Goal: Information Seeking & Learning: Check status

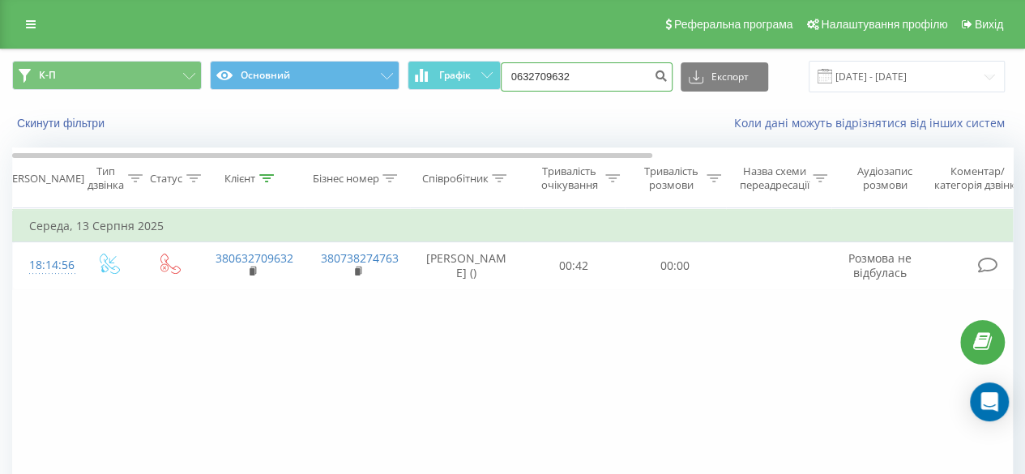
click at [590, 69] on input "0632709632" at bounding box center [587, 76] width 172 height 29
type input "0"
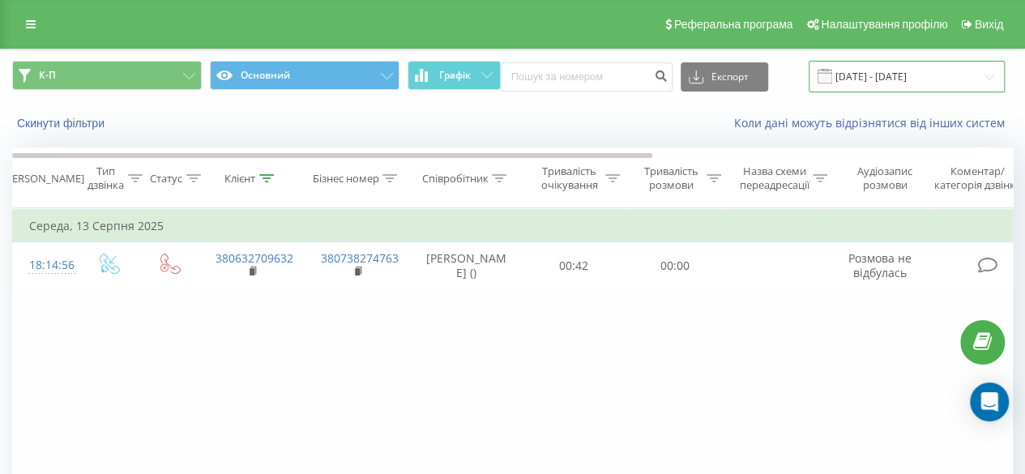
click at [840, 73] on input "21.07.2025 - 19.08.2025" at bounding box center [907, 77] width 196 height 32
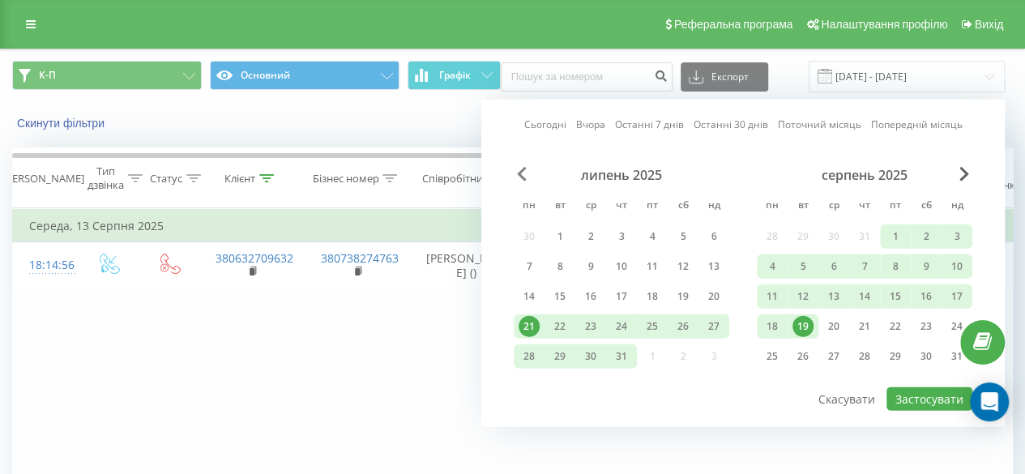
click at [517, 173] on span "Previous Month" at bounding box center [522, 174] width 10 height 15
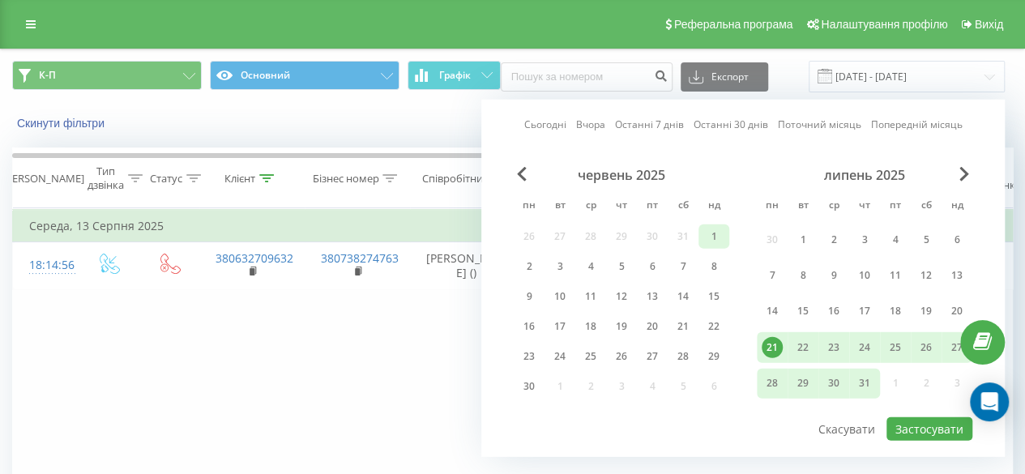
click at [707, 234] on div "1" at bounding box center [714, 236] width 21 height 21
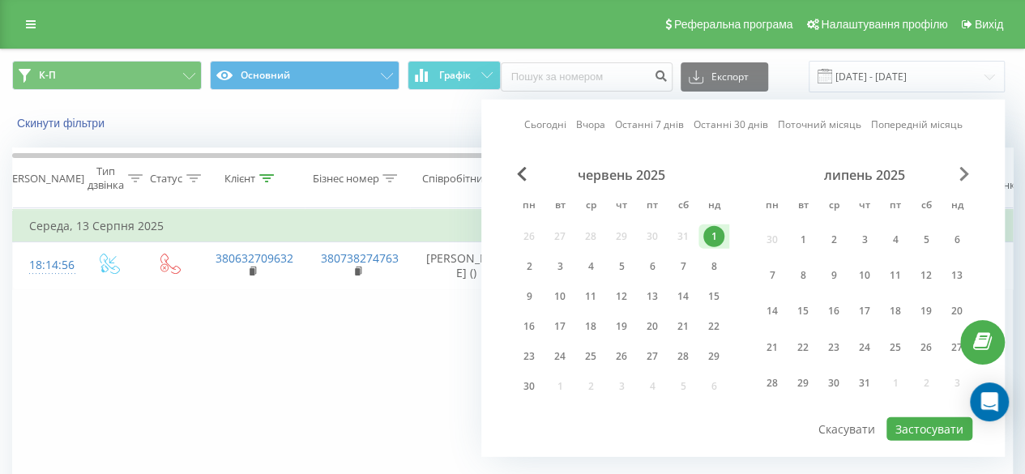
click at [840, 174] on span "Next Month" at bounding box center [965, 174] width 10 height 15
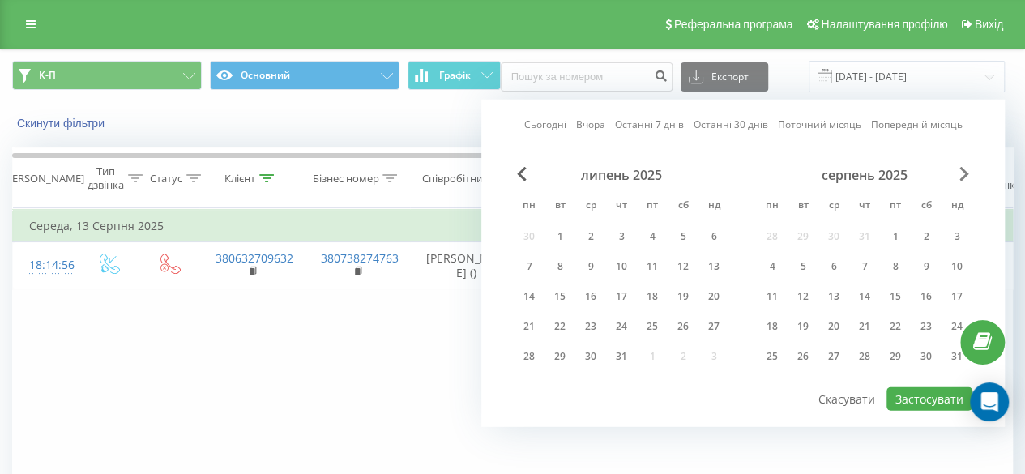
click at [840, 174] on span "Next Month" at bounding box center [965, 174] width 10 height 15
click at [705, 350] on div "31" at bounding box center [714, 356] width 21 height 21
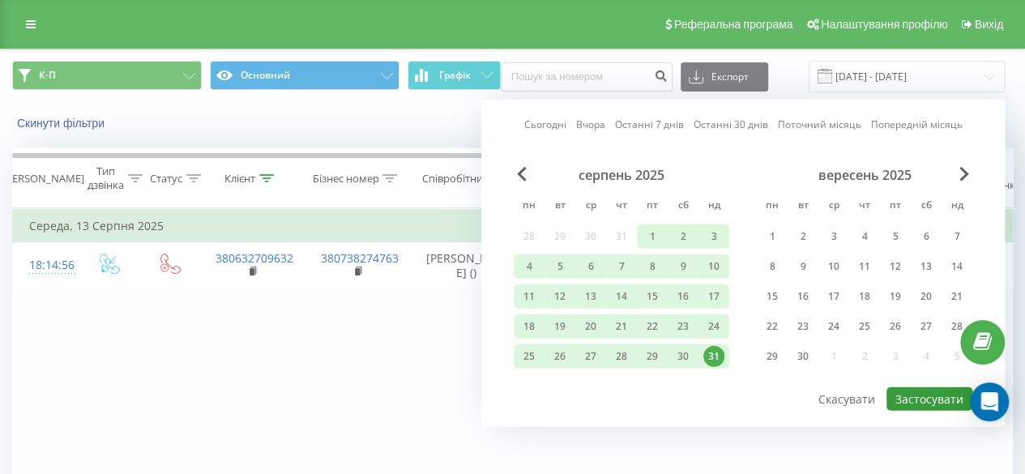
click at [840, 400] on button "Застосувати" at bounding box center [930, 399] width 86 height 24
type input "[DATE] - [DATE]"
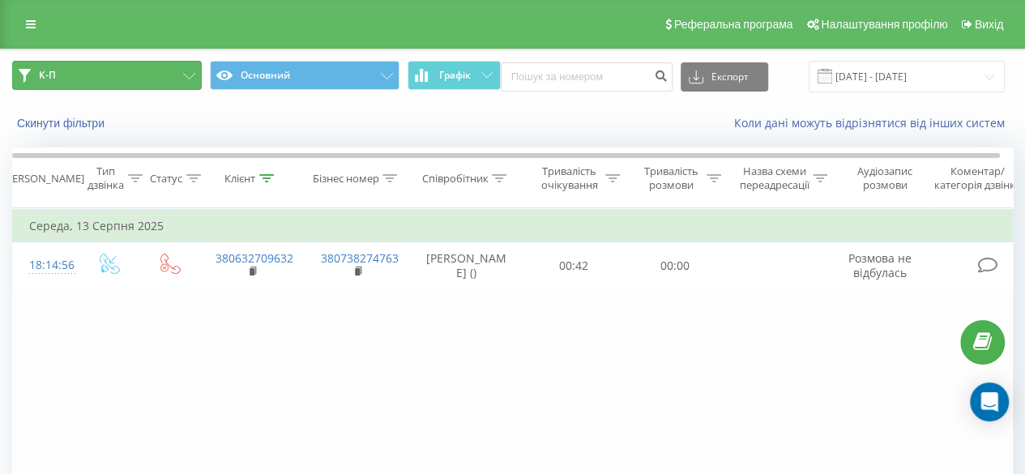
click at [109, 70] on button "К-П" at bounding box center [107, 75] width 190 height 29
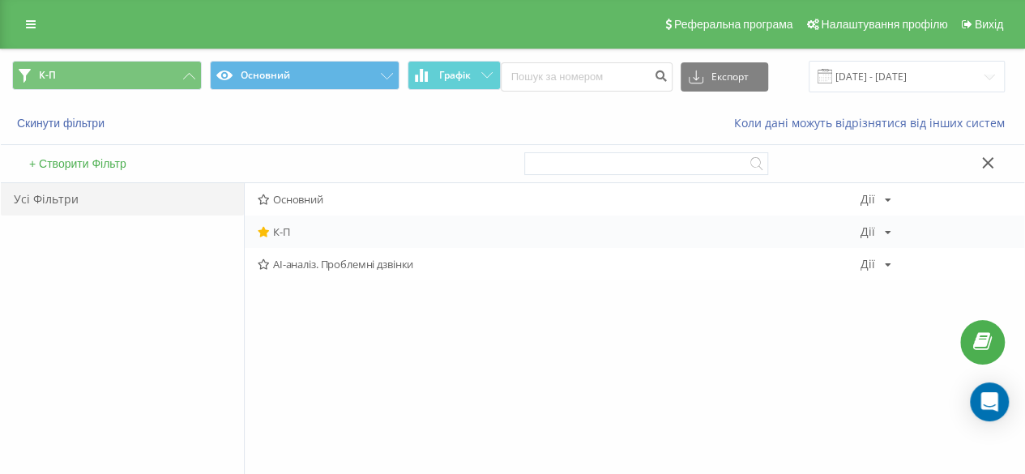
click at [285, 228] on span "К-П" at bounding box center [559, 231] width 603 height 11
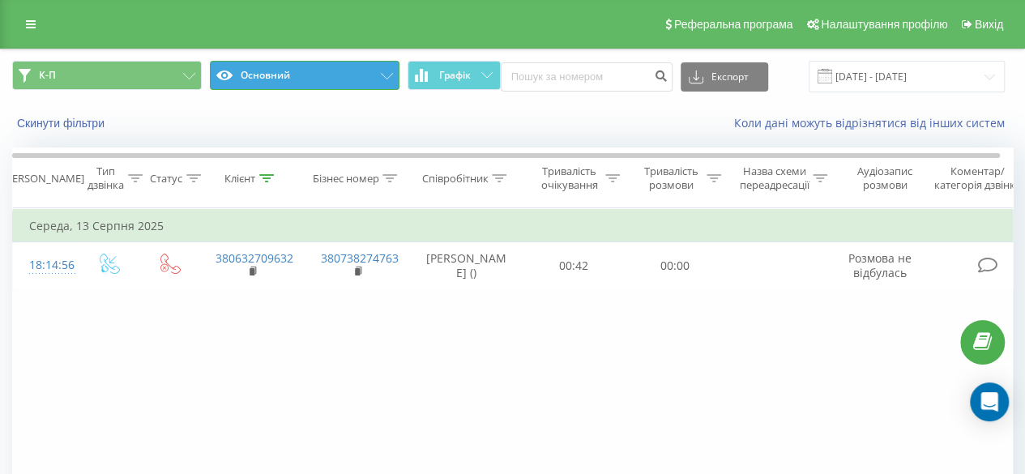
click at [360, 75] on button "Основний" at bounding box center [305, 75] width 190 height 29
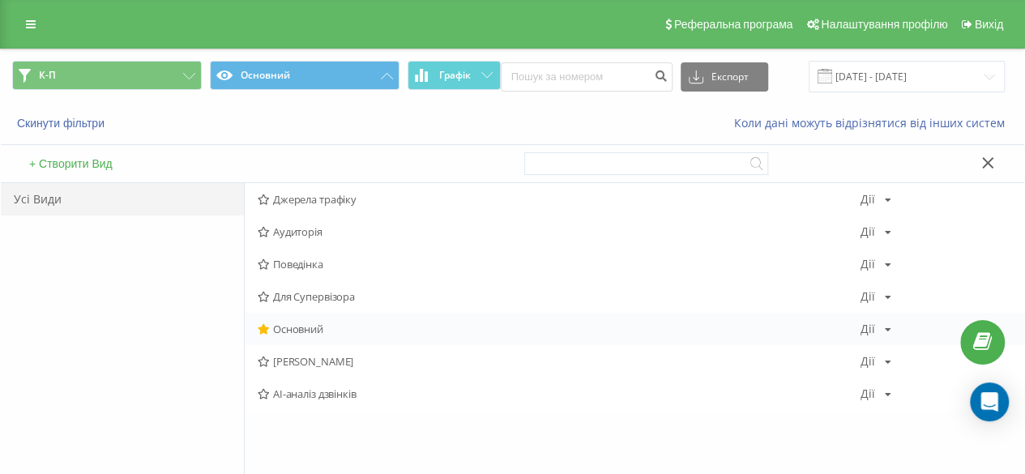
click at [292, 330] on span "Основний" at bounding box center [559, 328] width 603 height 11
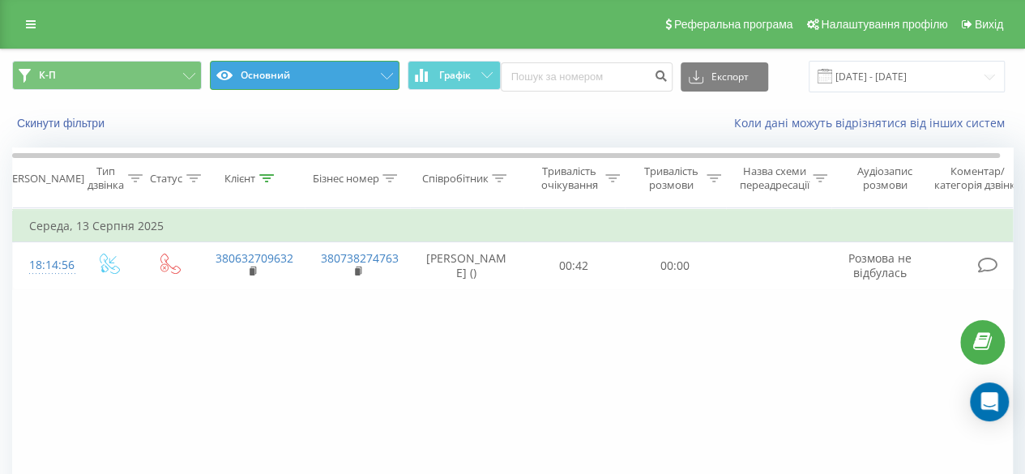
click at [353, 80] on button "Основний" at bounding box center [305, 75] width 190 height 29
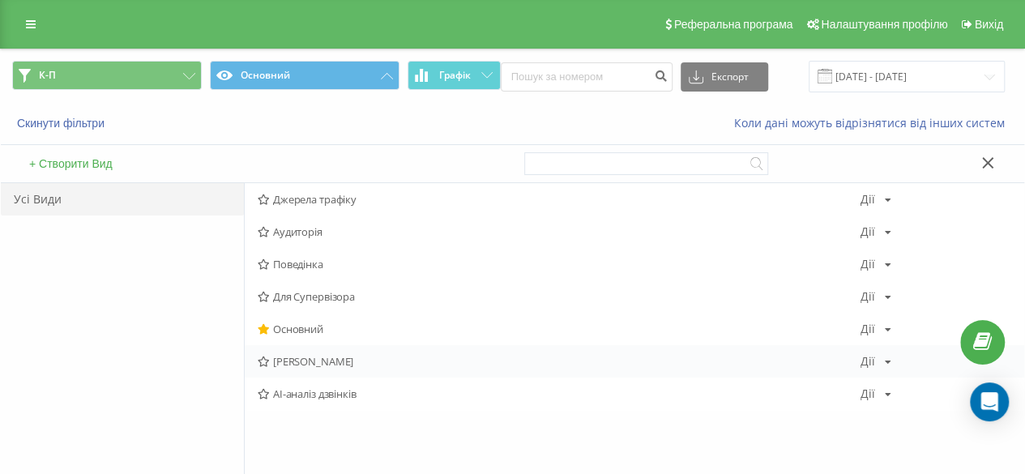
click at [327, 356] on span "[PERSON_NAME]" at bounding box center [559, 361] width 603 height 11
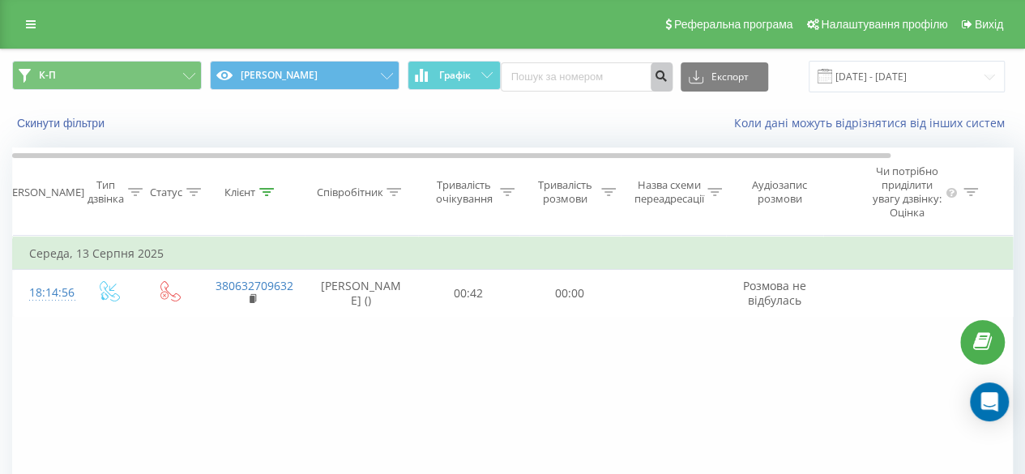
click at [659, 74] on icon "submit" at bounding box center [662, 74] width 14 height 10
click at [434, 75] on button "Графік" at bounding box center [454, 75] width 93 height 29
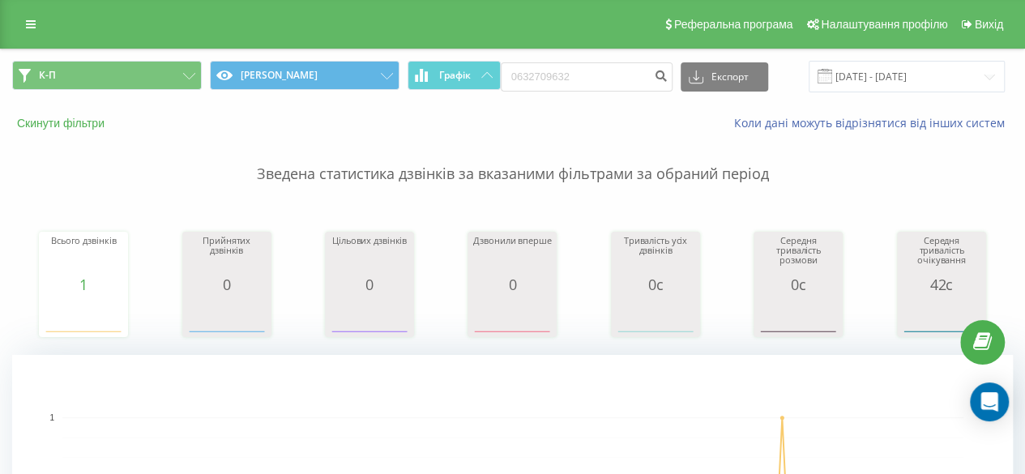
click at [64, 119] on button "Скинути фільтри" at bounding box center [62, 123] width 101 height 15
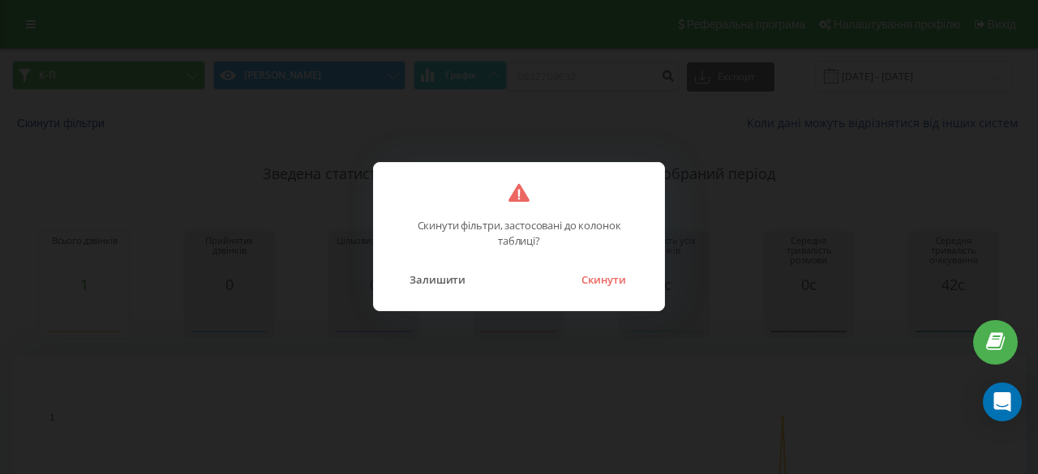
click at [609, 280] on button "Скинути" at bounding box center [603, 279] width 61 height 21
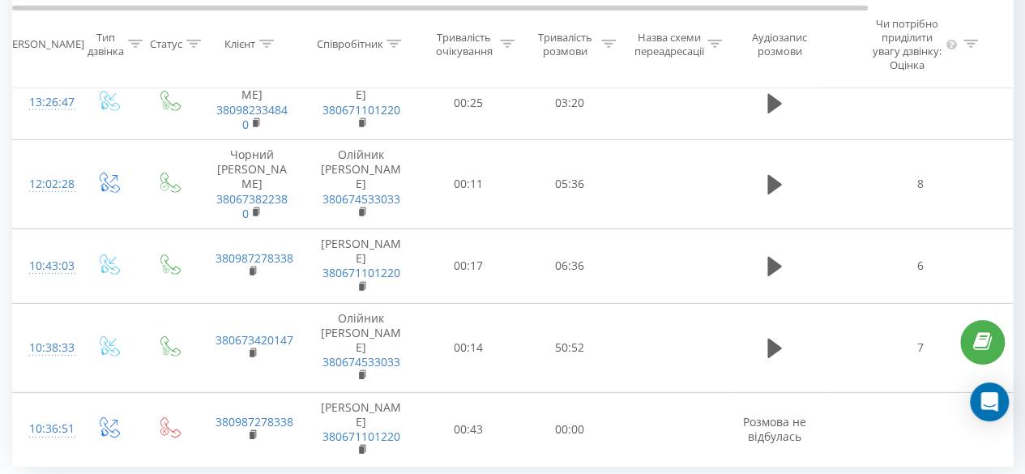
scroll to position [2326, 0]
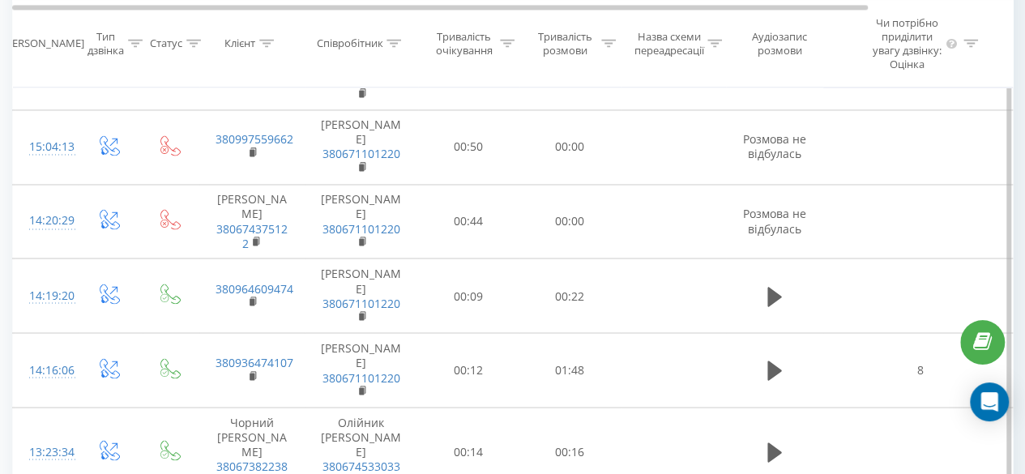
scroll to position [1388, 0]
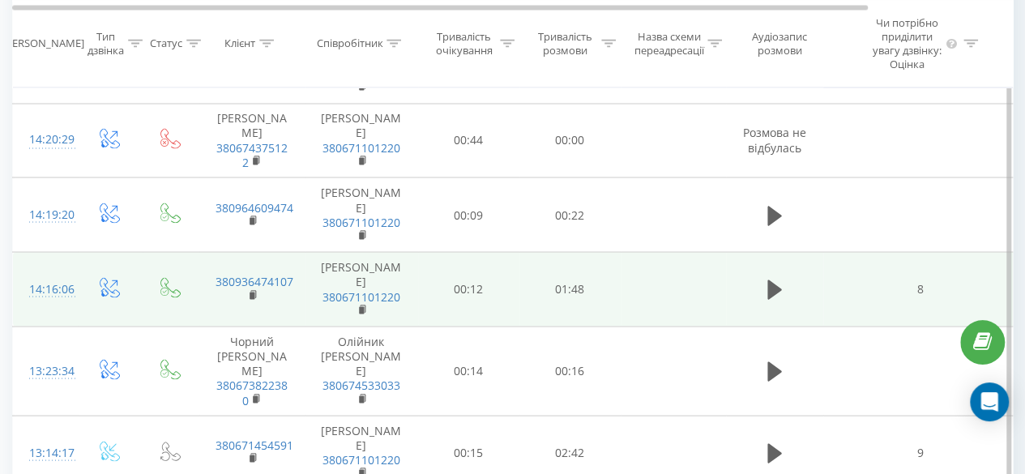
click at [882, 311] on td "8" at bounding box center [921, 289] width 195 height 75
click at [780, 301] on icon at bounding box center [775, 289] width 15 height 23
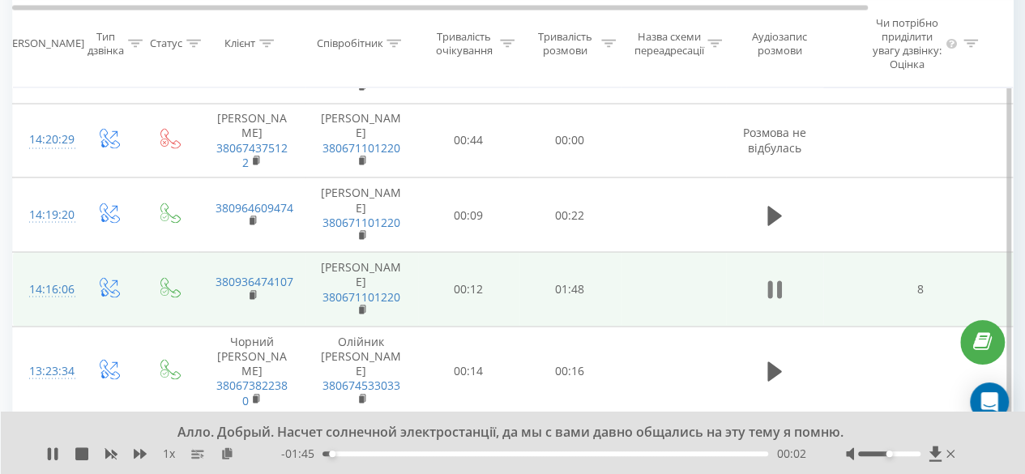
click at [772, 298] on icon at bounding box center [770, 289] width 5 height 18
click at [937, 455] on icon at bounding box center [936, 453] width 12 height 15
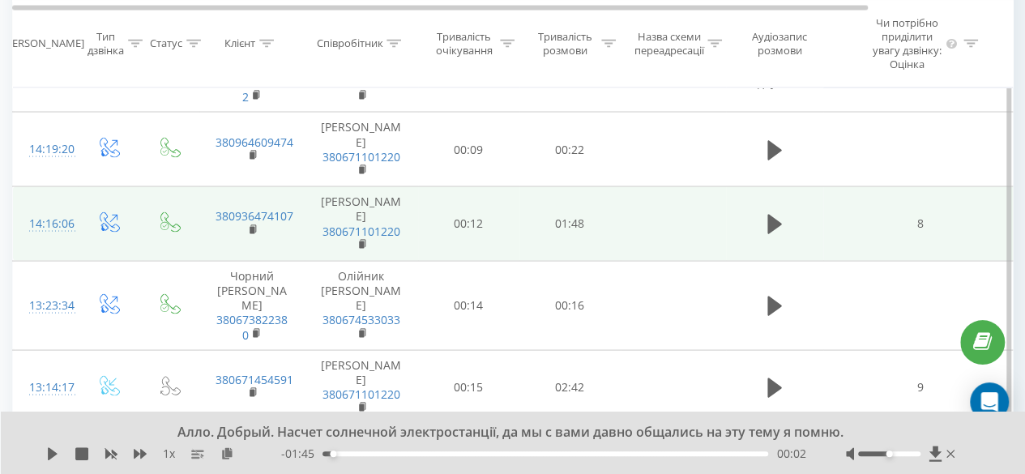
scroll to position [1550, 0]
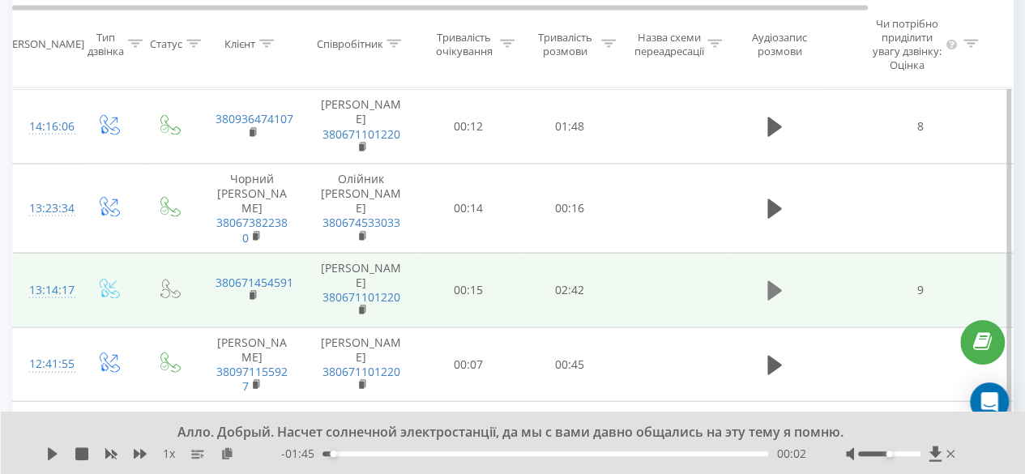
click at [773, 301] on icon at bounding box center [775, 290] width 15 height 19
click at [774, 302] on icon at bounding box center [775, 291] width 15 height 23
click at [935, 451] on icon at bounding box center [936, 453] width 12 height 15
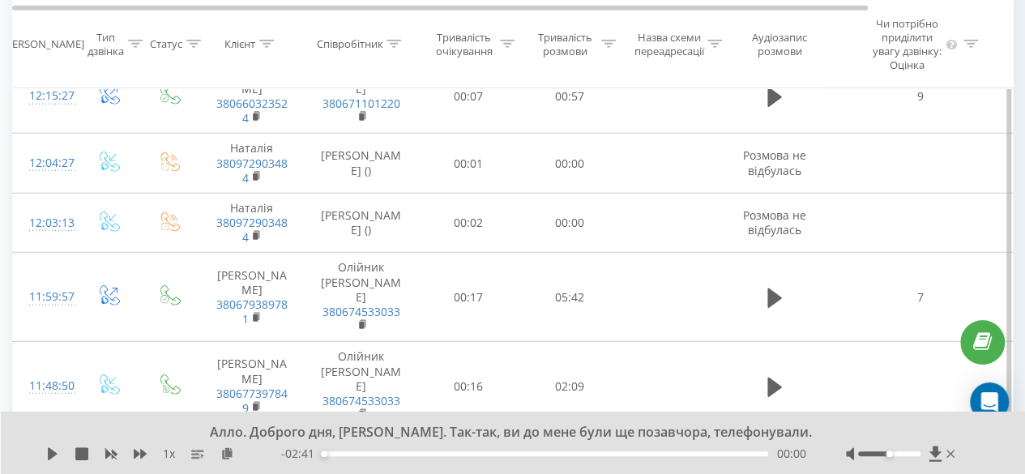
scroll to position [2117, 0]
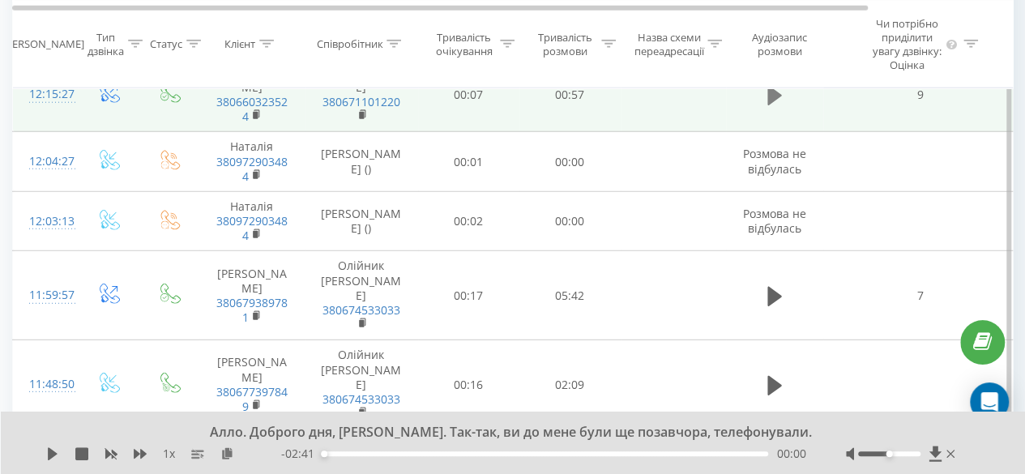
click at [781, 107] on icon at bounding box center [775, 95] width 15 height 23
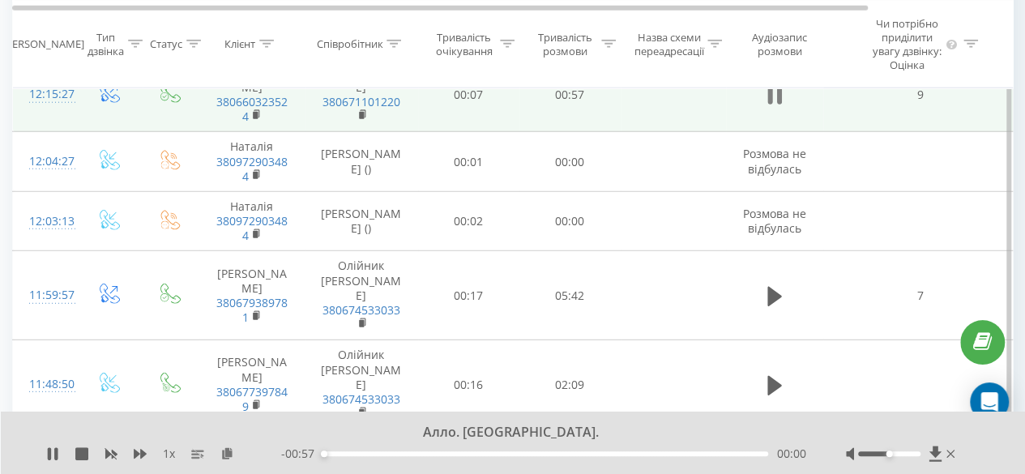
click at [775, 107] on icon at bounding box center [775, 95] width 15 height 23
click at [938, 455] on icon at bounding box center [936, 453] width 12 height 15
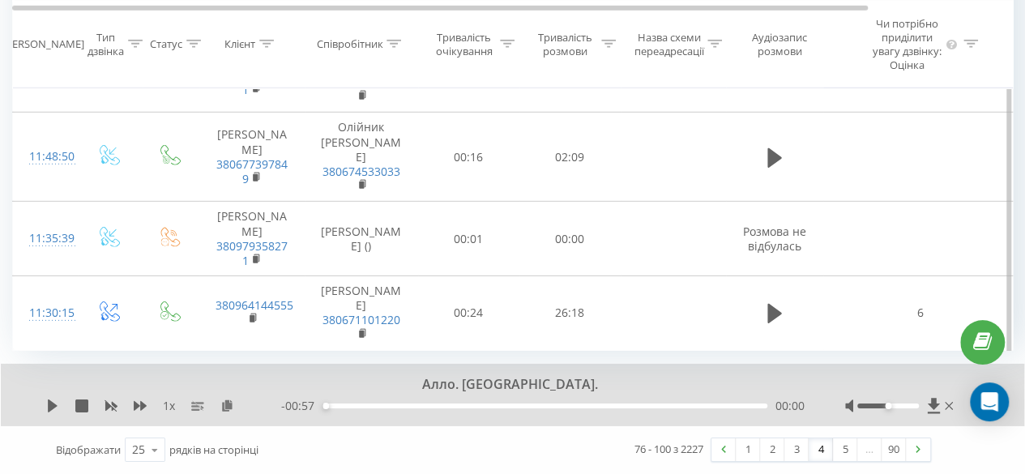
scroll to position [2380, 0]
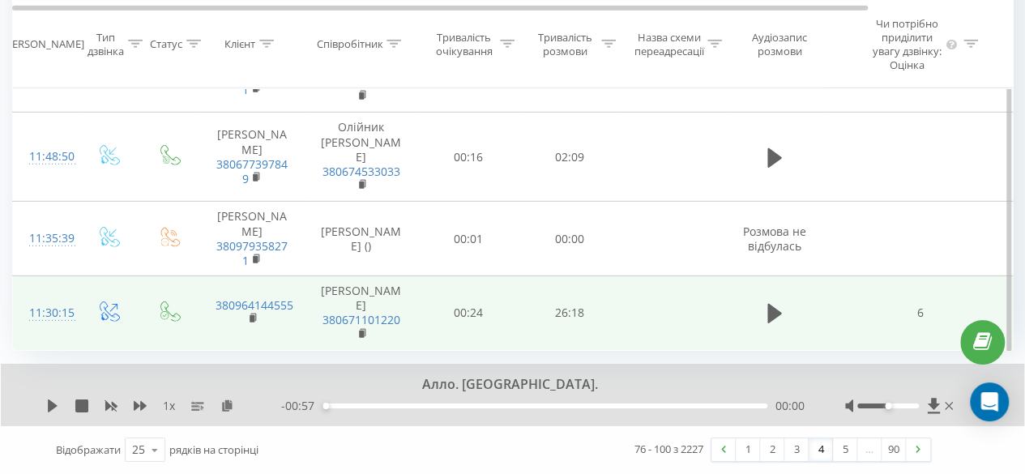
click at [824, 310] on td "6" at bounding box center [921, 313] width 195 height 75
click at [776, 316] on icon at bounding box center [775, 313] width 15 height 19
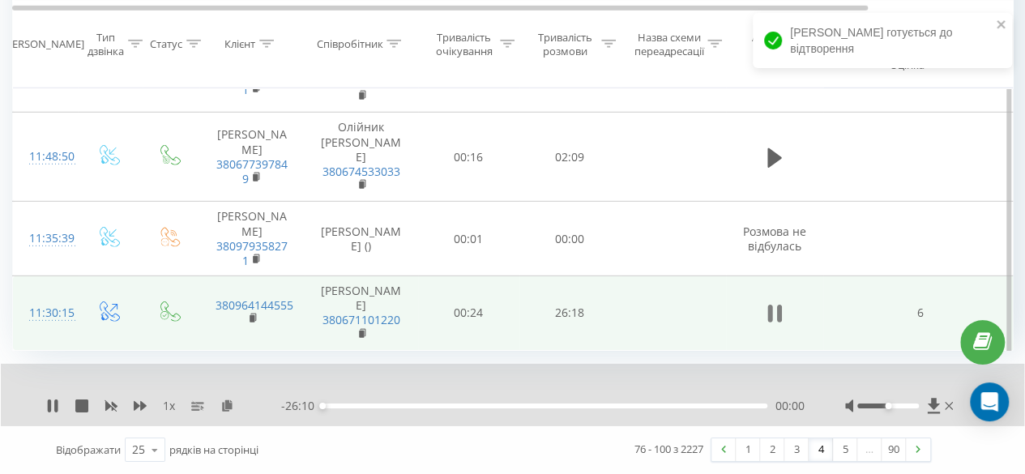
click at [780, 316] on icon at bounding box center [779, 314] width 5 height 18
click at [934, 405] on icon at bounding box center [934, 405] width 12 height 15
click at [935, 412] on icon at bounding box center [934, 406] width 14 height 16
click at [837, 450] on link "5" at bounding box center [845, 450] width 24 height 23
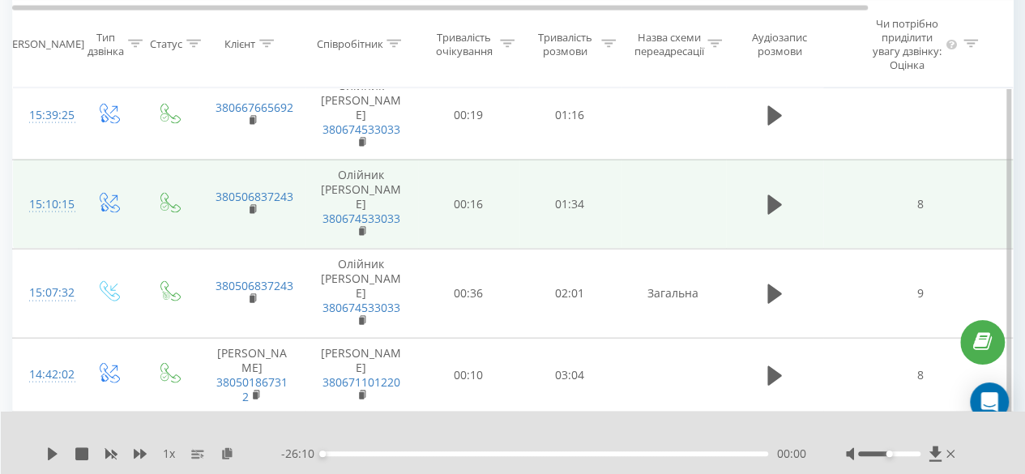
scroll to position [1631, 0]
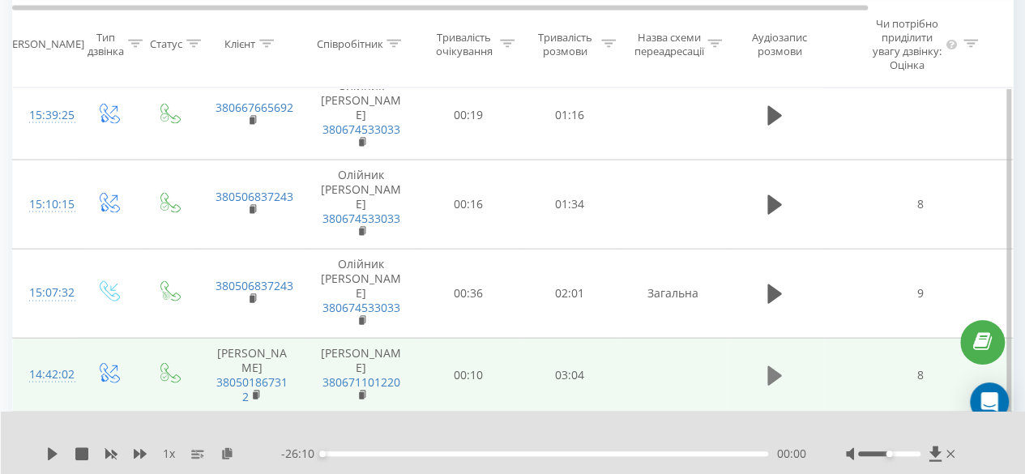
click at [781, 364] on button at bounding box center [775, 376] width 24 height 24
click at [779, 367] on icon at bounding box center [779, 376] width 5 height 18
click at [934, 453] on icon at bounding box center [936, 453] width 12 height 15
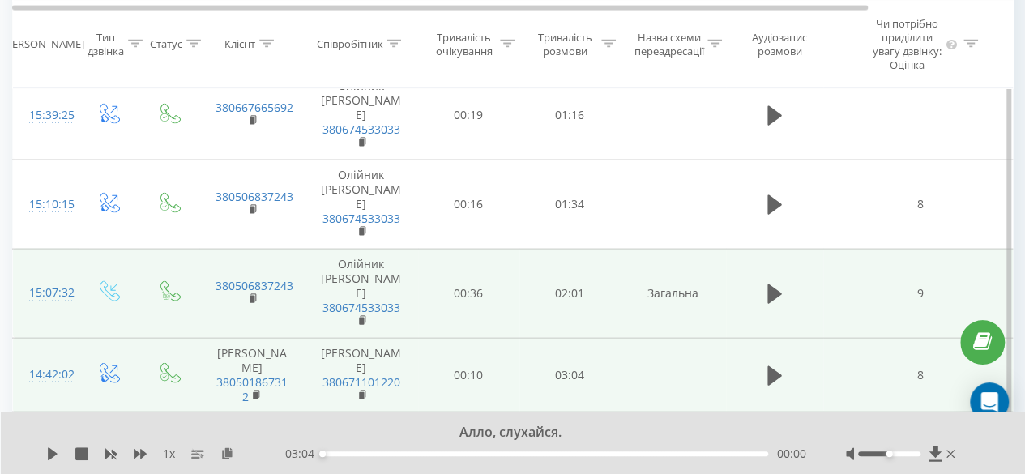
click at [778, 277] on td at bounding box center [774, 293] width 97 height 89
click at [773, 285] on icon at bounding box center [775, 294] width 15 height 19
click at [776, 283] on icon at bounding box center [775, 294] width 15 height 23
click at [934, 455] on icon at bounding box center [936, 453] width 12 height 15
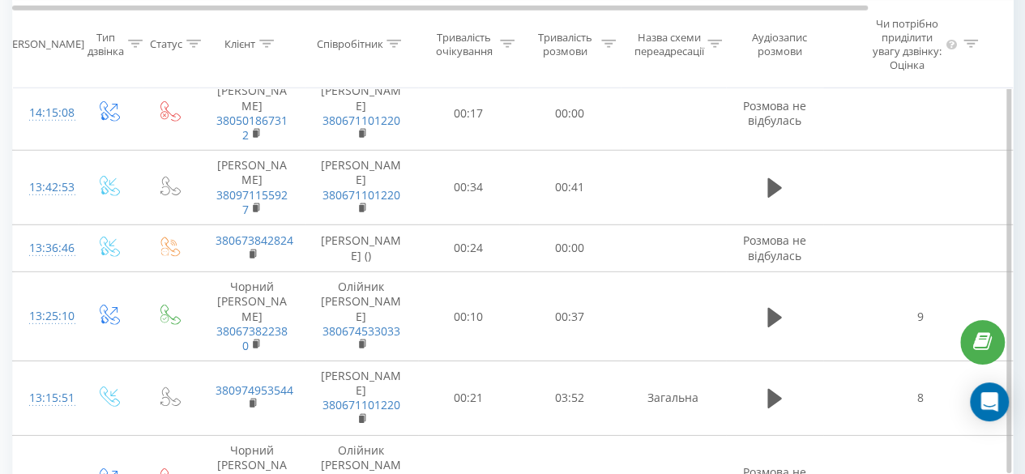
scroll to position [2352, 0]
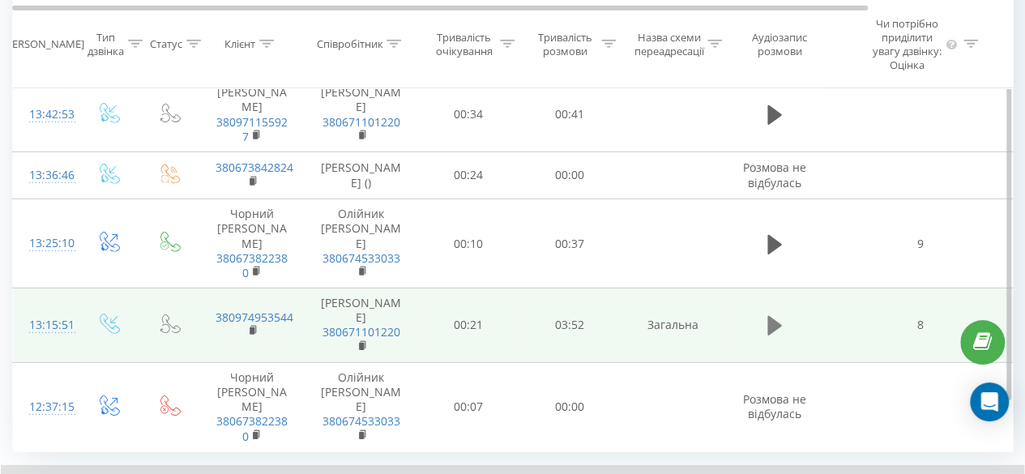
click at [775, 316] on icon at bounding box center [775, 325] width 15 height 19
click at [777, 317] on icon at bounding box center [779, 326] width 5 height 18
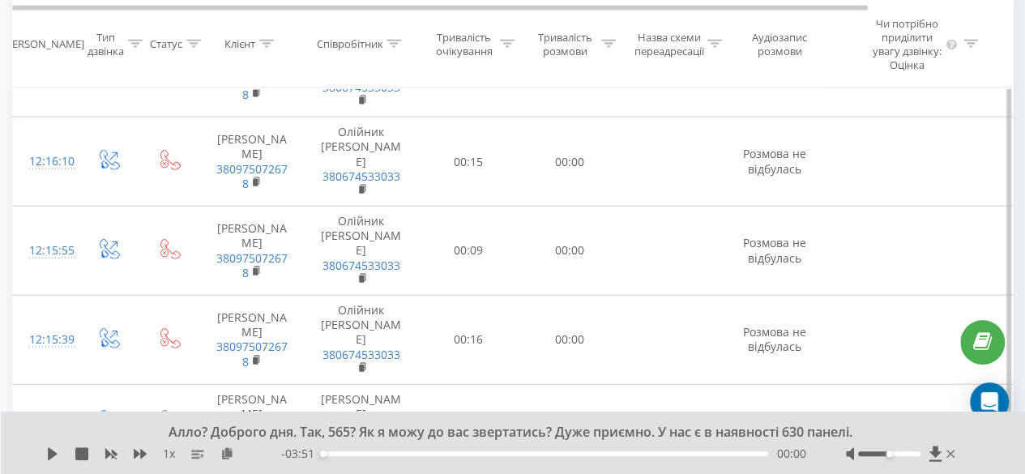
scroll to position [1874, 0]
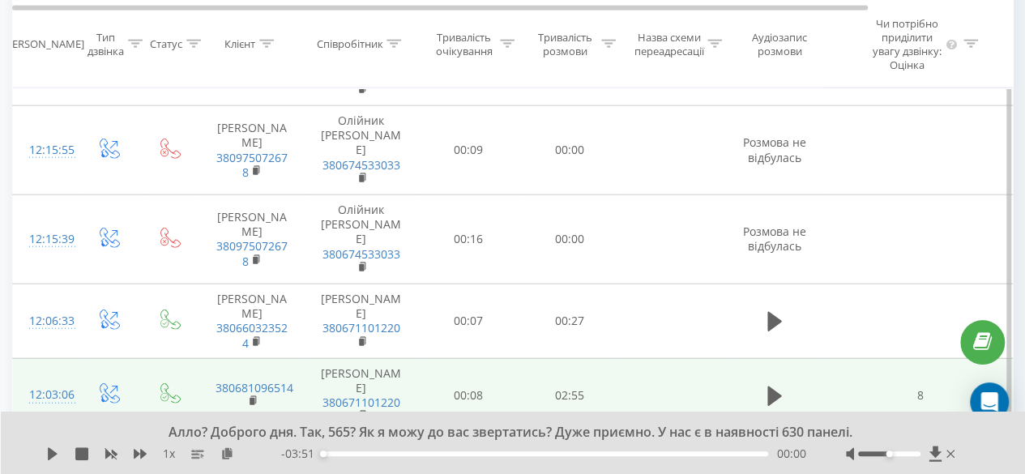
click at [665, 358] on td at bounding box center [673, 395] width 105 height 75
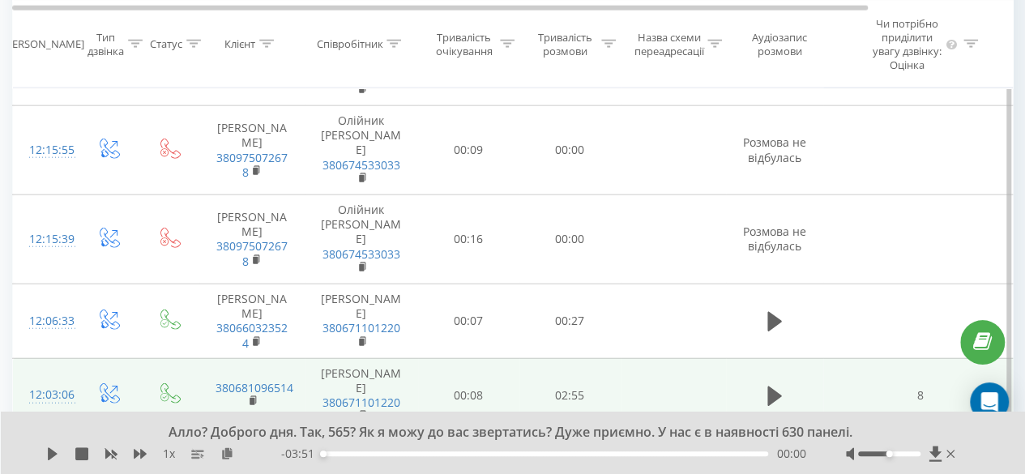
click at [676, 358] on td at bounding box center [673, 395] width 105 height 75
click at [773, 387] on icon at bounding box center [775, 396] width 15 height 19
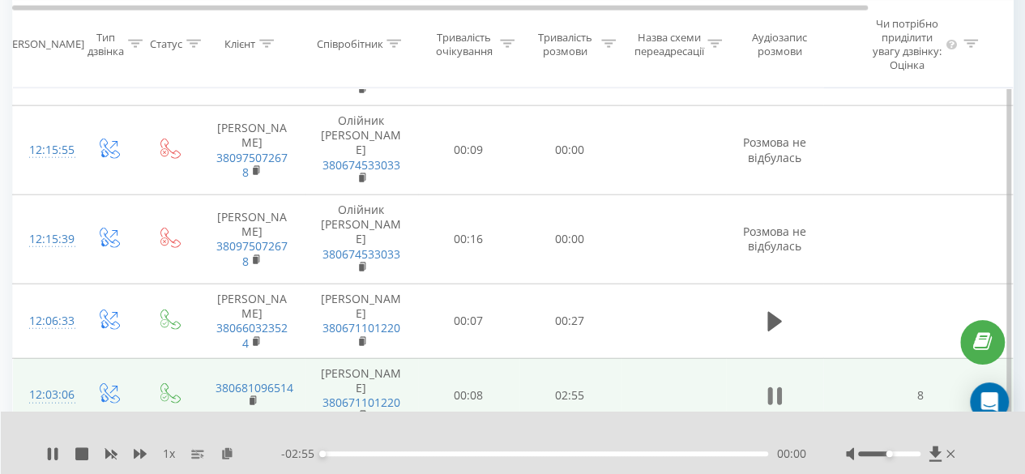
click at [776, 385] on icon at bounding box center [775, 396] width 15 height 23
click at [935, 451] on icon at bounding box center [936, 453] width 12 height 15
